Goal: Information Seeking & Learning: Learn about a topic

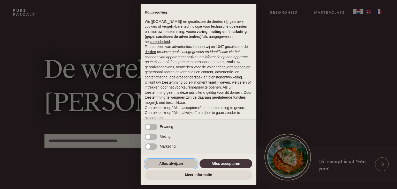
click at [175, 163] on button "Alles afwijzen" at bounding box center [171, 163] width 53 height 9
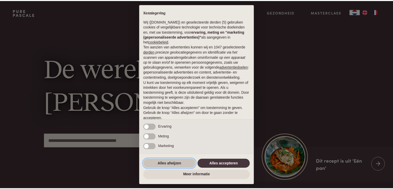
scroll to position [19, 0]
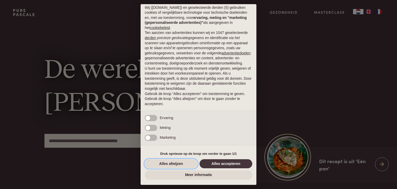
click at [175, 163] on button "Alles afwijzen" at bounding box center [171, 163] width 53 height 9
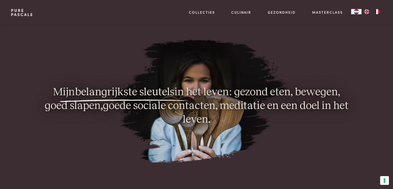
scroll to position [413, 0]
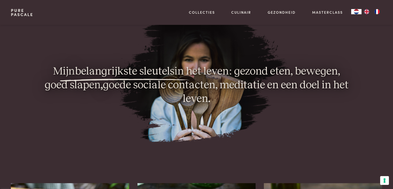
drag, startPoint x: 169, startPoint y: 89, endPoint x: 50, endPoint y: 65, distance: 120.6
click at [50, 65] on p "Mijn belangrijkste sleutels in het leven: gezond eten, bewegen, goed slapen , g…" at bounding box center [196, 85] width 309 height 41
click at [45, 66] on p "Mijn belangrijkste sleutels in het leven: gezond eten, bewegen, goed slapen , g…" at bounding box center [196, 85] width 309 height 41
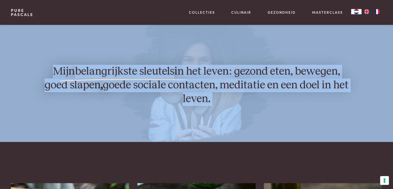
drag, startPoint x: 45, startPoint y: 66, endPoint x: 212, endPoint y: 97, distance: 169.2
click at [212, 97] on p "Mijn belangrijkste sleutels in het leven: gezond eten, bewegen, goed slapen , g…" at bounding box center [196, 85] width 309 height 41
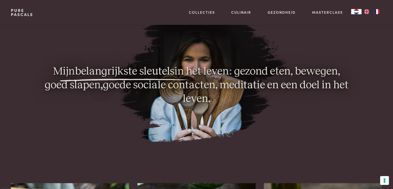
drag, startPoint x: 215, startPoint y: 95, endPoint x: 24, endPoint y: 67, distance: 192.8
click at [24, 67] on div "Mijn belangrijkste sleutels in het leven: gezond eten, bewegen, goed slapen , g…" at bounding box center [196, 110] width 371 height 91
click at [24, 67] on div at bounding box center [26, 89] width 31 height 49
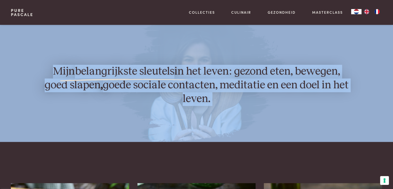
drag, startPoint x: 24, startPoint y: 67, endPoint x: 210, endPoint y: 106, distance: 190.1
click at [210, 106] on div "Mijn belangrijkste sleutels in het leven: gezond eten, bewegen, goed slapen , g…" at bounding box center [196, 110] width 371 height 91
click at [210, 106] on div "Mijn belangrijkste sleutels in het leven: gezond eten, bewegen, goed slapen , g…" at bounding box center [196, 89] width 309 height 49
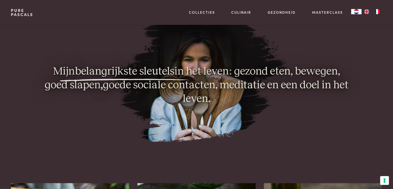
drag, startPoint x: 227, startPoint y: 105, endPoint x: 55, endPoint y: 30, distance: 187.7
click at [55, 30] on section "Mijn belangrijkste sleutels in het leven: gezond eten, bewegen, goed slapen , g…" at bounding box center [196, 79] width 393 height 151
click at [48, 59] on img at bounding box center [196, 79] width 393 height 123
drag, startPoint x: 48, startPoint y: 59, endPoint x: 193, endPoint y: 108, distance: 152.9
click at [193, 108] on section "Mijn belangrijkste sleutels in het leven: gezond eten, bewegen, goed slapen , g…" at bounding box center [196, 79] width 393 height 151
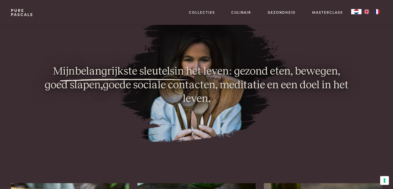
drag, startPoint x: 50, startPoint y: 69, endPoint x: 235, endPoint y: 110, distance: 189.8
click at [235, 110] on div "Mijn belangrijkste sleutels in het leven: gezond eten, bewegen, goed slapen , g…" at bounding box center [196, 89] width 309 height 49
drag, startPoint x: 215, startPoint y: 104, endPoint x: 35, endPoint y: 64, distance: 184.4
click at [35, 64] on section "Mijn belangrijkste sleutels in het leven: gezond eten, bewegen, goed slapen , g…" at bounding box center [196, 79] width 393 height 151
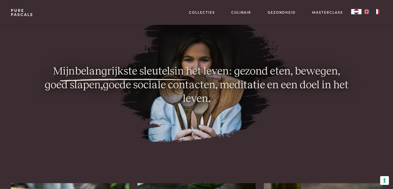
click at [35, 64] on img at bounding box center [196, 79] width 393 height 123
click at [51, 68] on p "Mijn belangrijkste sleutels in het leven: gezond eten, bewegen, goed slapen , g…" at bounding box center [196, 85] width 309 height 41
drag, startPoint x: 45, startPoint y: 69, endPoint x: 240, endPoint y: 115, distance: 201.0
click at [240, 115] on div "Mijn belangrijkste sleutels in het leven: gezond eten, bewegen, goed slapen , g…" at bounding box center [196, 110] width 371 height 91
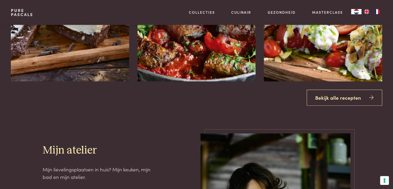
scroll to position [542, 0]
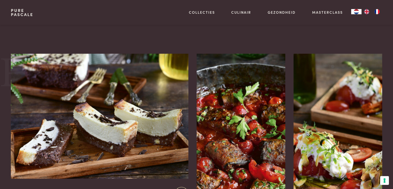
click at [16, 92] on img at bounding box center [99, 115] width 177 height 125
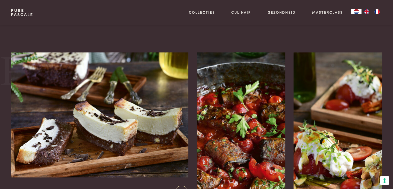
scroll to position [620, 0]
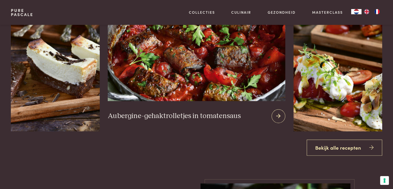
click at [179, 83] on img at bounding box center [196, 38] width 177 height 125
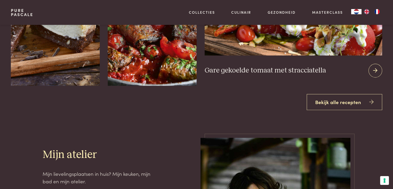
scroll to position [665, 0]
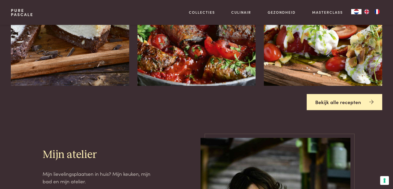
click at [338, 98] on link "Bekijk alle recepten" at bounding box center [344, 102] width 75 height 16
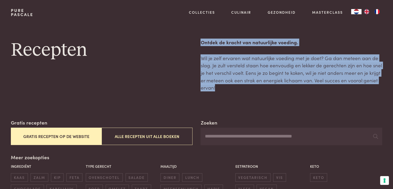
drag, startPoint x: 217, startPoint y: 87, endPoint x: 197, endPoint y: 37, distance: 53.5
click at [189, 41] on div "Recepten Ontdek de kracht van natuurlijke voeding. Wil je zelf ervaren wat natu…" at bounding box center [196, 64] width 371 height 53
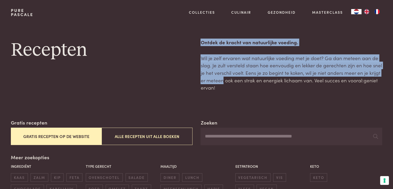
drag, startPoint x: 198, startPoint y: 37, endPoint x: 218, endPoint y: 77, distance: 45.4
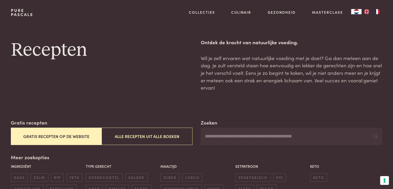
click at [225, 90] on p "Wil je zelf ervaren wat natuurlijke voeding met je doet? Ga dan meteen aan de s…" at bounding box center [290, 72] width 181 height 37
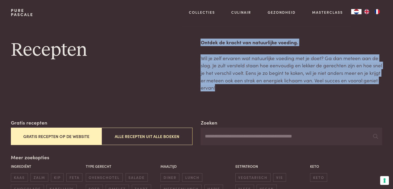
drag, startPoint x: 225, startPoint y: 90, endPoint x: 189, endPoint y: 41, distance: 61.5
click at [189, 41] on div "Recepten Ontdek de kracht van natuurlijke voeding. Wil je zelf ervaren wat natu…" at bounding box center [196, 64] width 371 height 53
click at [189, 41] on h1 "Recepten" at bounding box center [101, 49] width 181 height 23
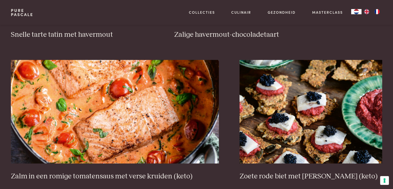
scroll to position [904, 0]
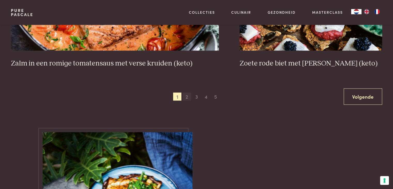
click at [185, 94] on span "2" at bounding box center [187, 96] width 8 height 8
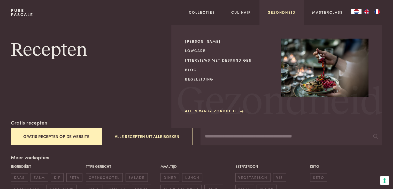
click at [284, 14] on link "Gezondheid" at bounding box center [282, 12] width 28 height 5
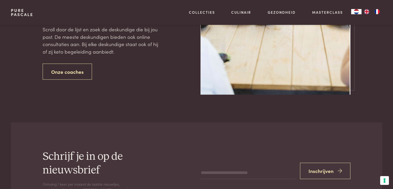
scroll to position [1059, 0]
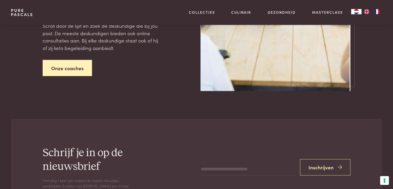
click at [68, 70] on link "Onze coaches" at bounding box center [68, 68] width 50 height 16
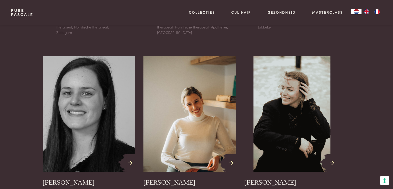
scroll to position [594, 0]
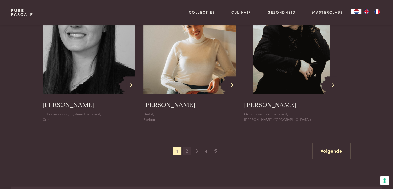
click at [186, 151] on span "2" at bounding box center [187, 150] width 8 height 8
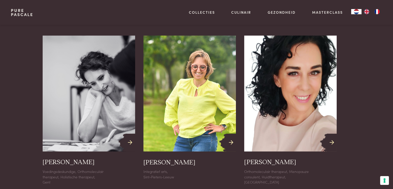
scroll to position [569, 0]
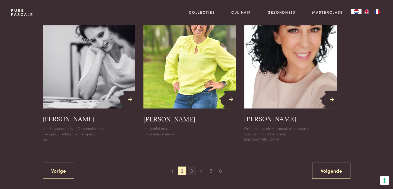
click at [190, 170] on span "3" at bounding box center [191, 170] width 8 height 8
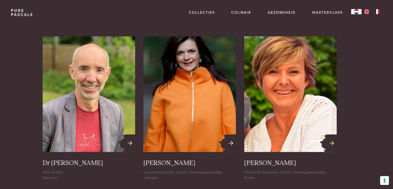
scroll to position [595, 0]
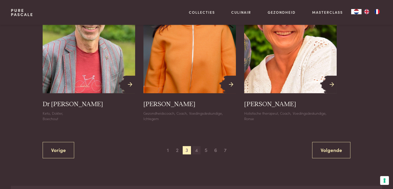
click at [197, 148] on span "4" at bounding box center [196, 150] width 8 height 8
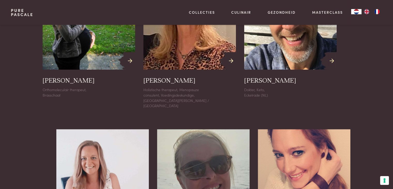
scroll to position [283, 0]
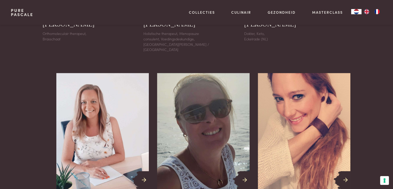
drag, startPoint x: 371, startPoint y: 99, endPoint x: 369, endPoint y: 107, distance: 8.8
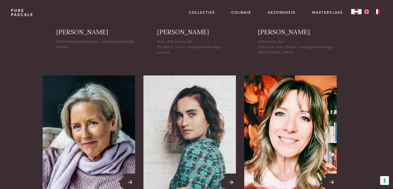
scroll to position [553, 0]
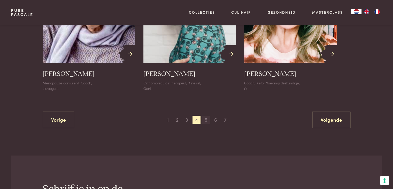
click at [207, 115] on span "5" at bounding box center [206, 119] width 8 height 8
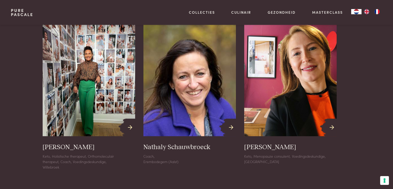
scroll to position [629, 0]
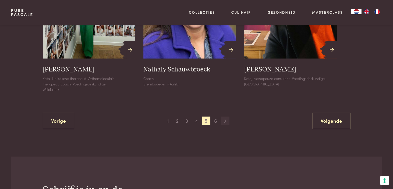
click at [225, 119] on span "7" at bounding box center [225, 120] width 8 height 8
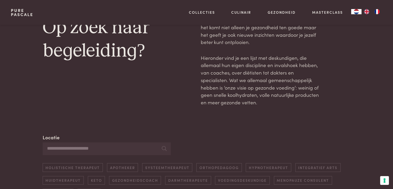
scroll to position [0, 0]
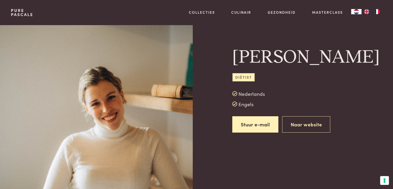
click at [371, 97] on div "Nederlands" at bounding box center [307, 94] width 150 height 8
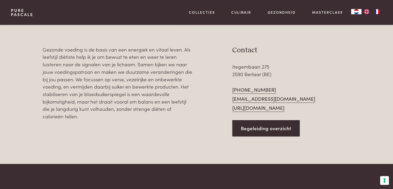
scroll to position [207, 0]
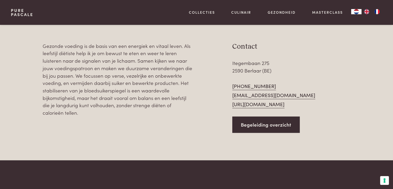
click at [260, 107] on link "[URL][DOMAIN_NAME]" at bounding box center [258, 104] width 52 height 8
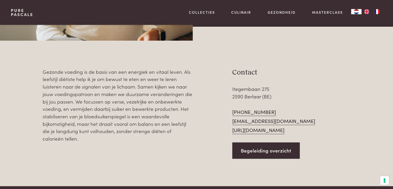
scroll to position [0, 0]
